Goal: Information Seeking & Learning: Learn about a topic

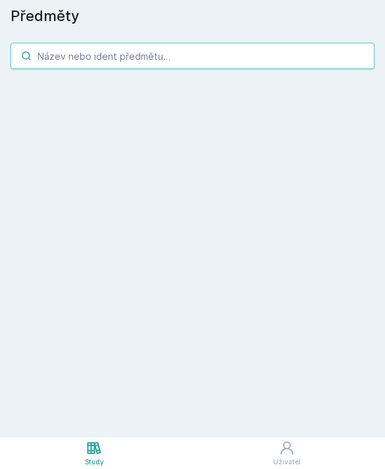
click at [95, 68] on input "search" at bounding box center [193, 56] width 364 height 26
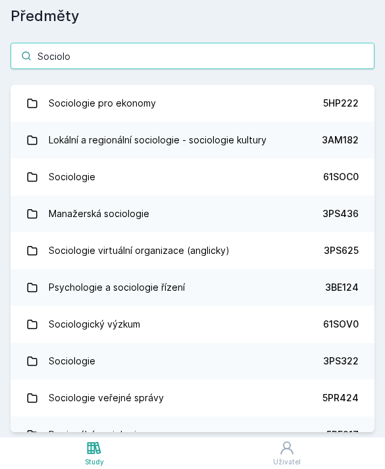
type input "Sociolo"
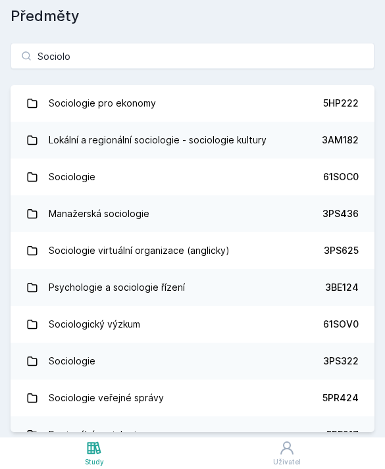
click at [153, 103] on link "Sociologie pro ekonomy 5HP222" at bounding box center [193, 103] width 364 height 37
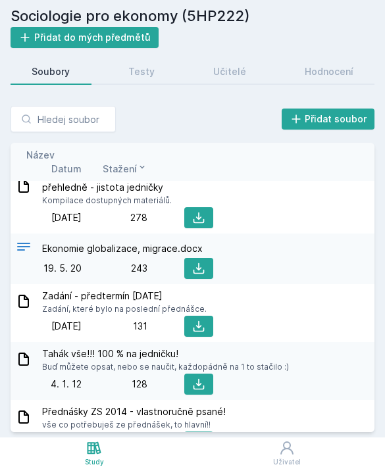
scroll to position [18, 0]
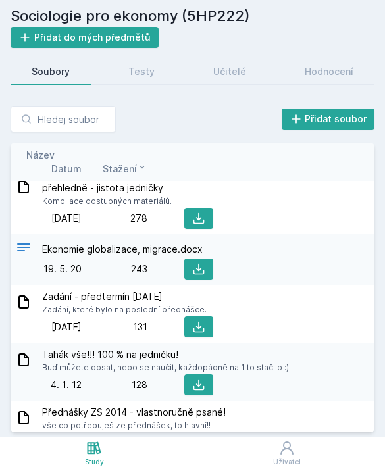
click at [325, 59] on link "Hodnocení" at bounding box center [328, 72] width 91 height 26
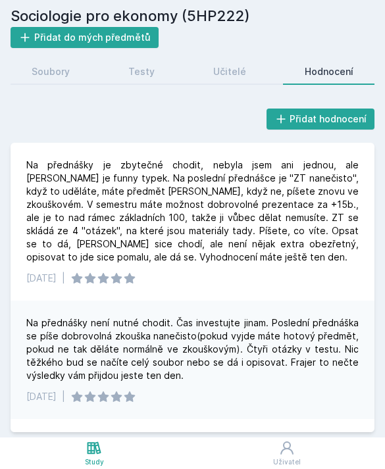
click at [243, 77] on div "Učitelé" at bounding box center [229, 71] width 33 height 13
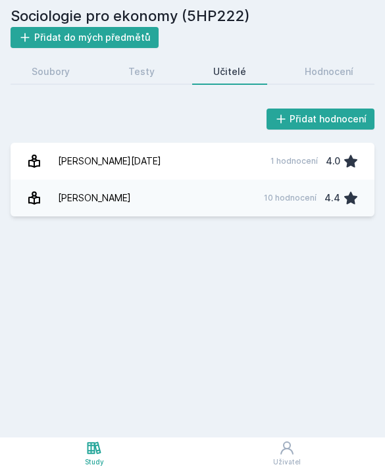
click at [157, 76] on link "Testy" at bounding box center [141, 72] width 69 height 26
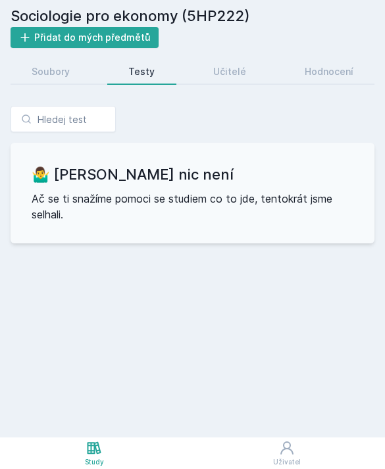
click at [66, 68] on div "Soubory" at bounding box center [51, 71] width 38 height 13
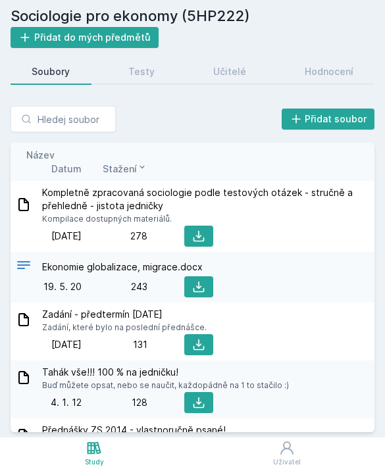
scroll to position [-1, 0]
click at [72, 162] on span "Datum" at bounding box center [66, 169] width 30 height 14
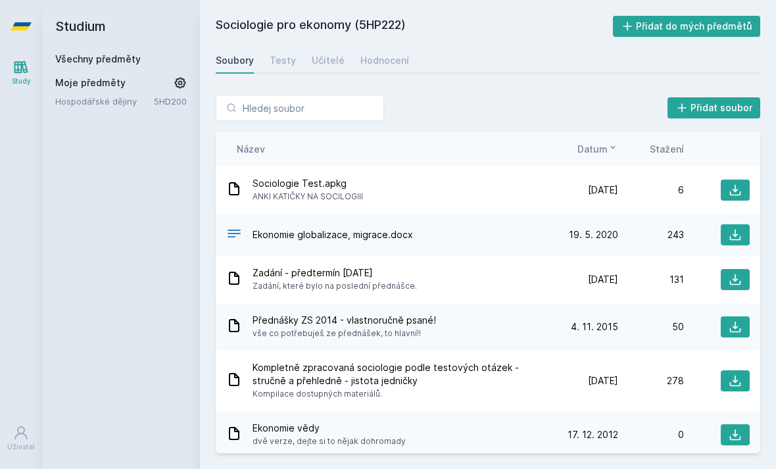
scroll to position [0, 0]
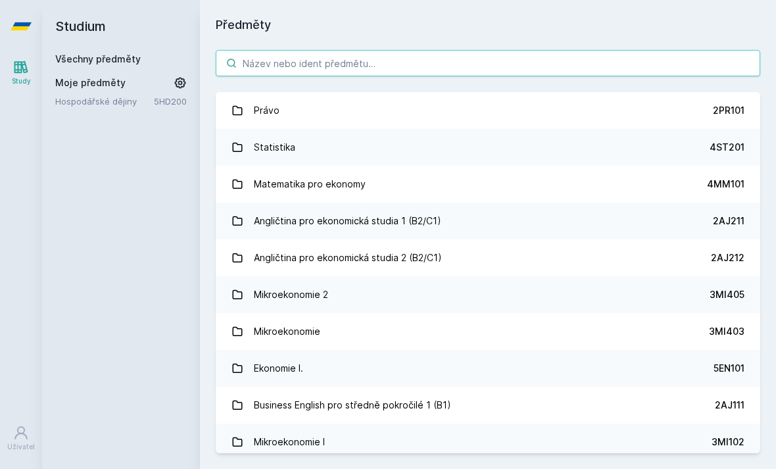
click at [353, 67] on input "search" at bounding box center [488, 63] width 545 height 26
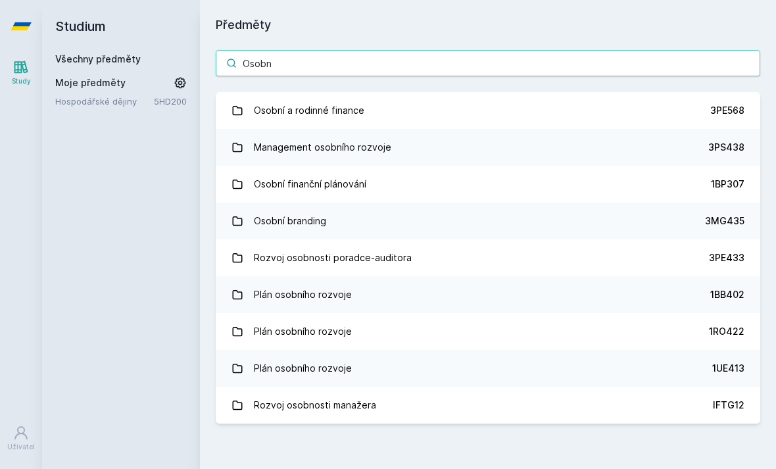
type input "Osobn"
click at [363, 110] on link "Osobní a rodinné finance 3PE568" at bounding box center [488, 110] width 545 height 37
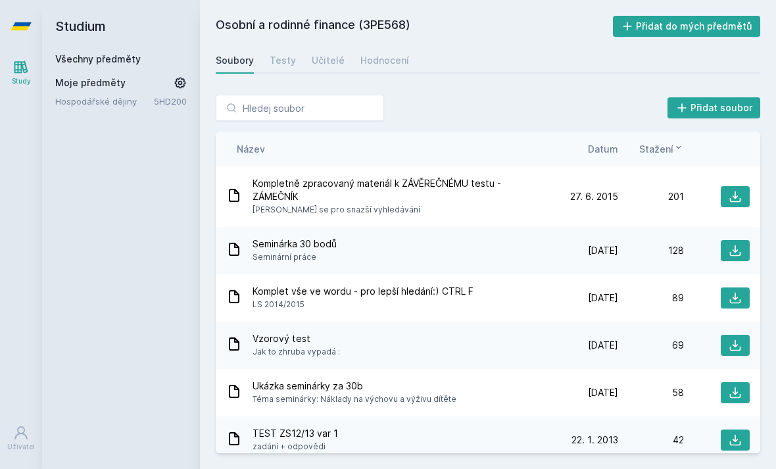
click at [612, 153] on span "Datum" at bounding box center [603, 149] width 30 height 14
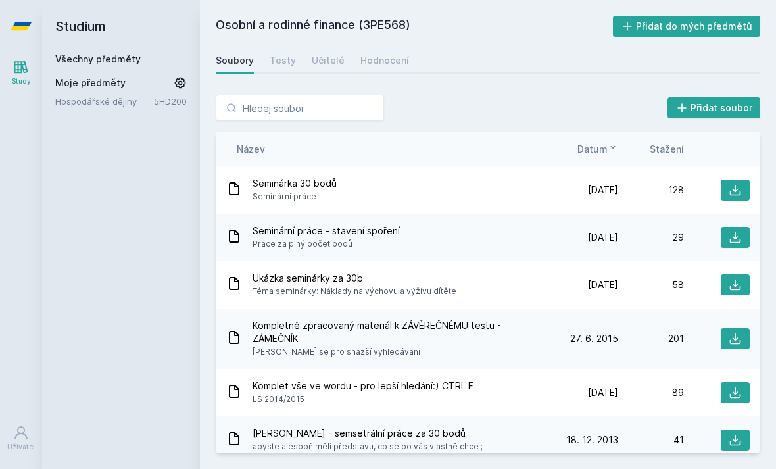
click at [370, 58] on div "Hodnocení" at bounding box center [384, 60] width 49 height 13
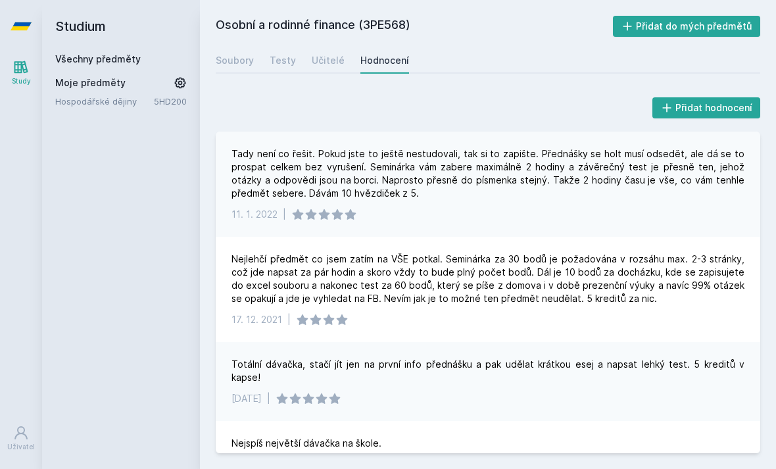
scroll to position [93, 0]
click at [339, 51] on link "Učitelé" at bounding box center [328, 60] width 33 height 26
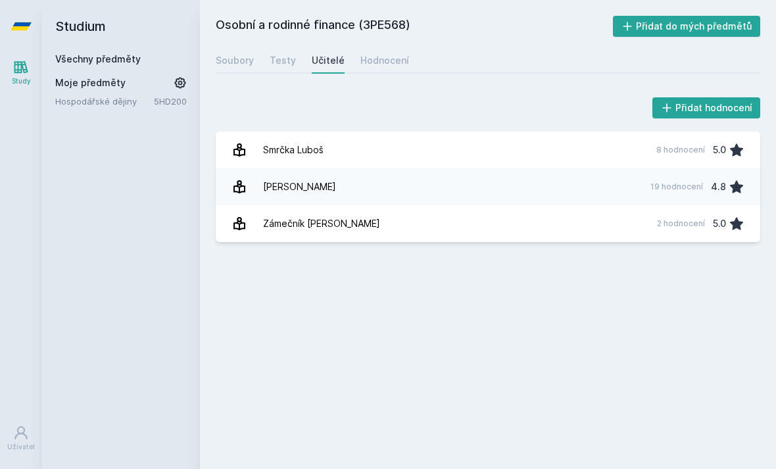
click at [415, 155] on link "Smrčka Luboš 8 hodnocení 5.0" at bounding box center [488, 150] width 545 height 37
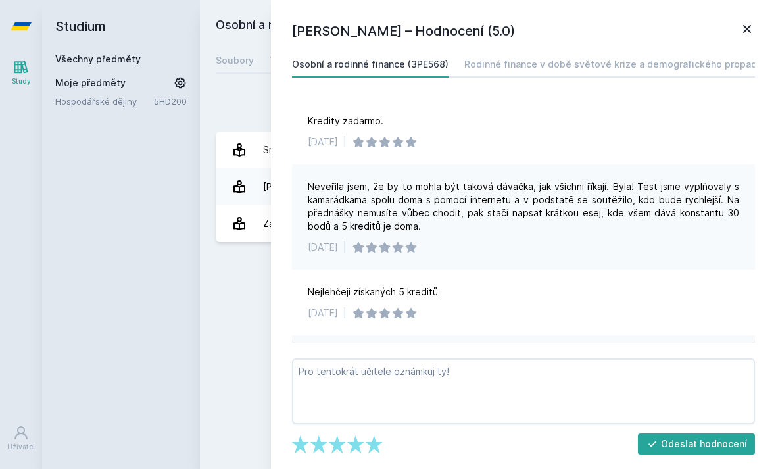
click at [759, 24] on div "Luboš Smrčka – Hodnocení (5.0) Osobní a rodinné finance (3PE568) Rodinné financ…" at bounding box center [523, 234] width 505 height 469
click at [748, 21] on icon at bounding box center [747, 29] width 16 height 16
